Goal: Transaction & Acquisition: Purchase product/service

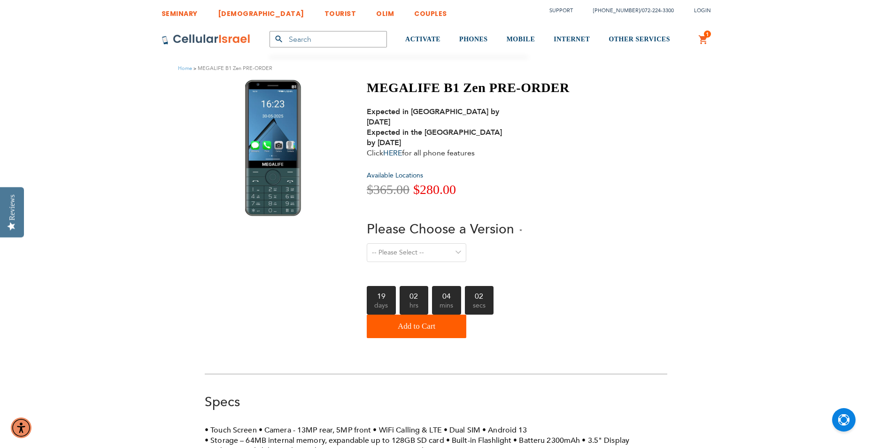
type input "[EMAIL_ADDRESS][DOMAIN_NAME]"
click at [456, 245] on select "-- Please Select -- Level 1. Filtered Email only Level 2. Email + Banking Level…" at bounding box center [417, 252] width 100 height 19
select select "Level 3. Special Yeshiva Plan"
click at [367, 243] on select "-- Please Select -- Level 1. Filtered Email only Level 2. Email + Banking Level…" at bounding box center [417, 252] width 100 height 19
click at [439, 314] on button "Add to Cart" at bounding box center [417, 325] width 100 height 23
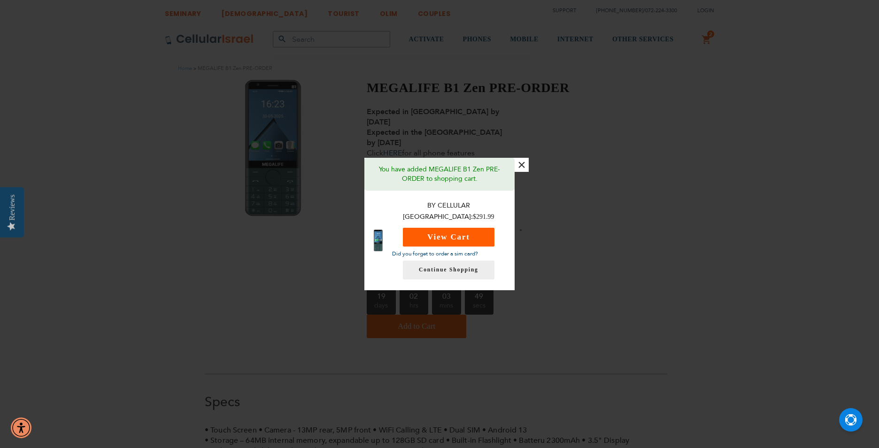
click at [452, 228] on button "View Cart" at bounding box center [449, 237] width 92 height 19
